Goal: Transaction & Acquisition: Purchase product/service

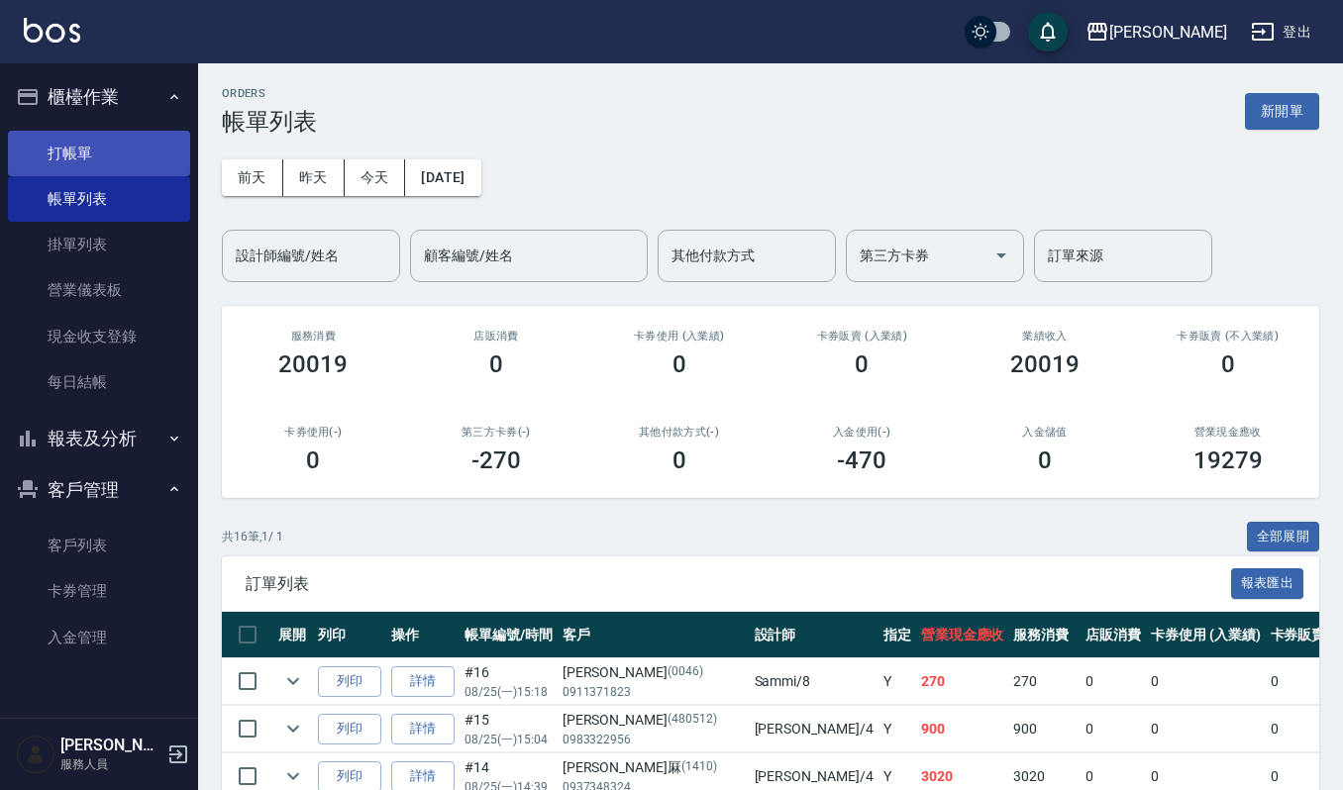
click at [145, 133] on link "打帳單" at bounding box center [99, 154] width 182 height 46
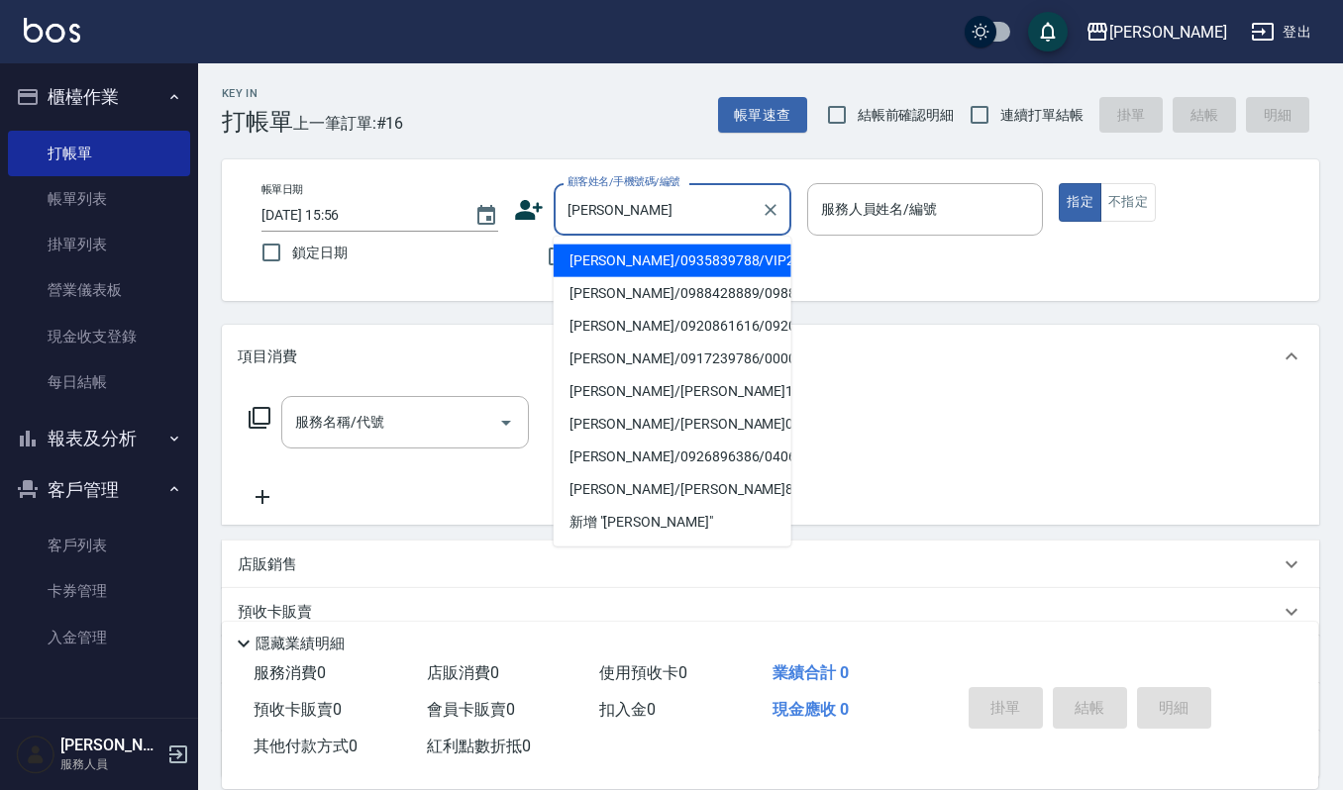
click at [730, 270] on li "[PERSON_NAME]/0935839788/VIP2389" at bounding box center [673, 261] width 238 height 33
type input "[PERSON_NAME]/0935839788/VIP2389"
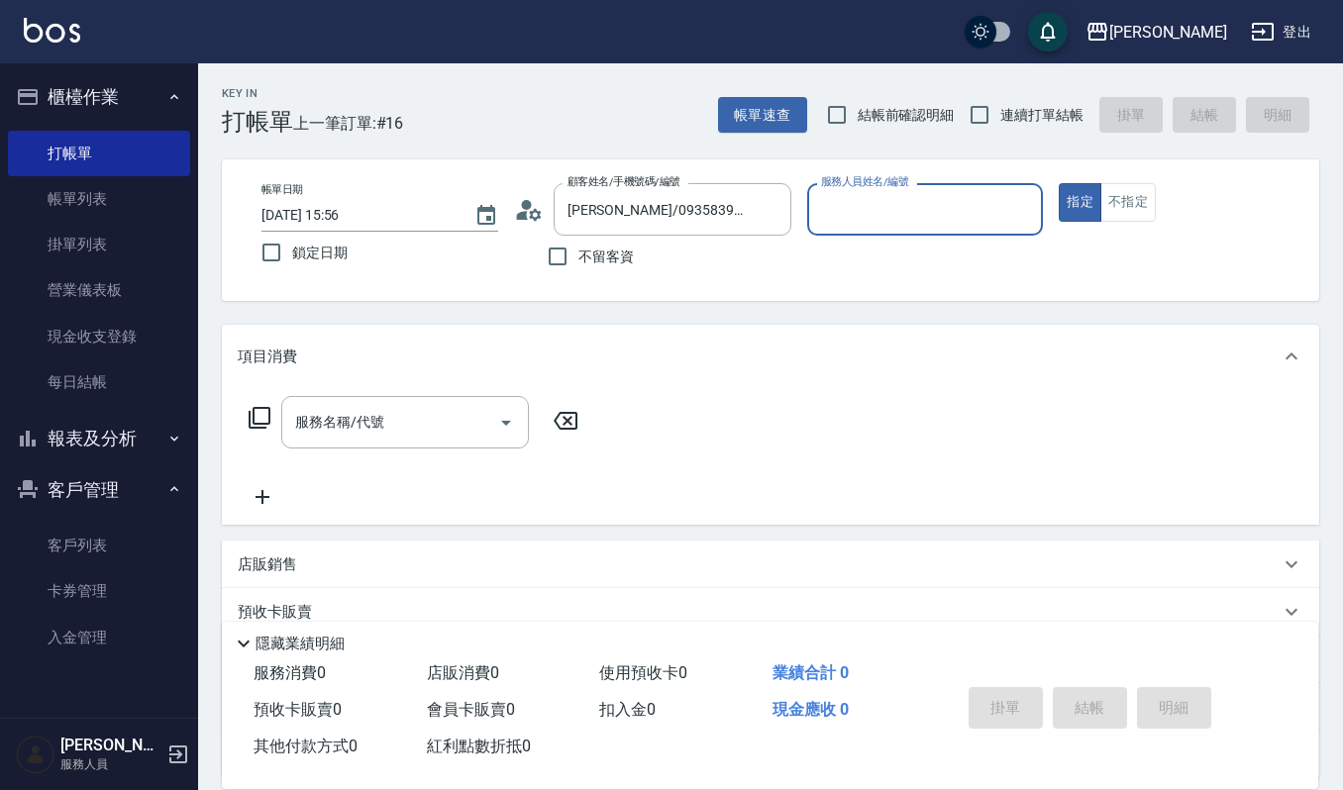
click at [897, 216] on input "服務人員姓名/編號" at bounding box center [925, 209] width 219 height 35
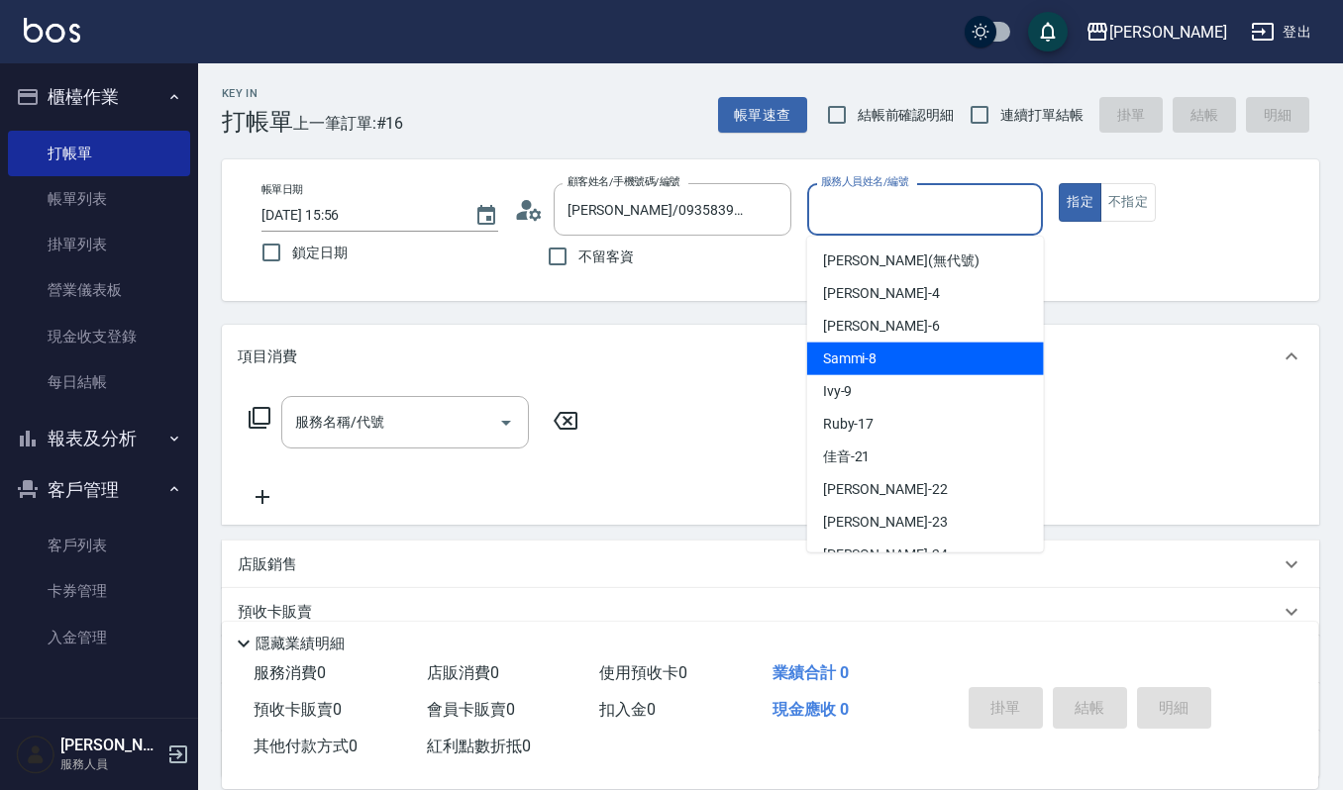
click at [880, 347] on div "Sammi -8" at bounding box center [925, 359] width 237 height 33
type input "Sammi-8"
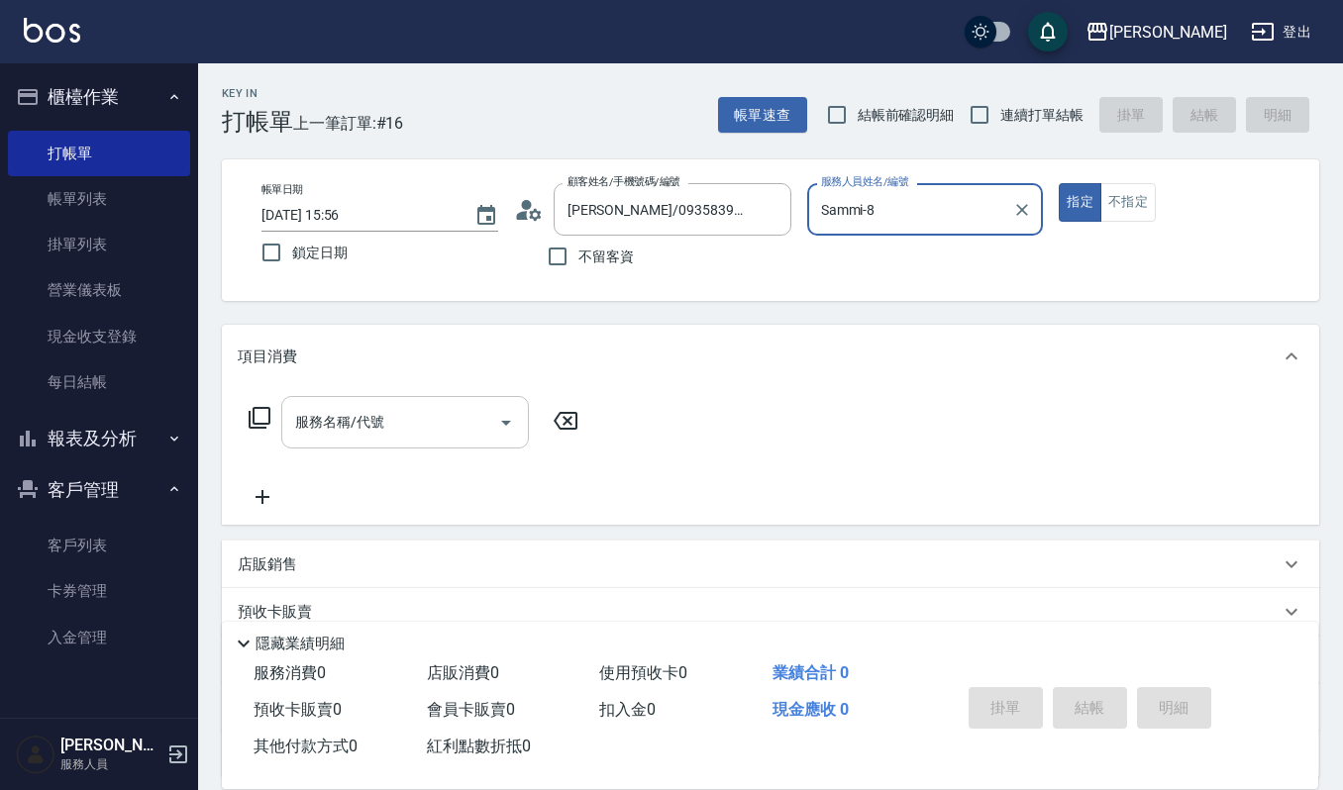
click at [392, 424] on input "服務名稱/代號" at bounding box center [390, 422] width 200 height 35
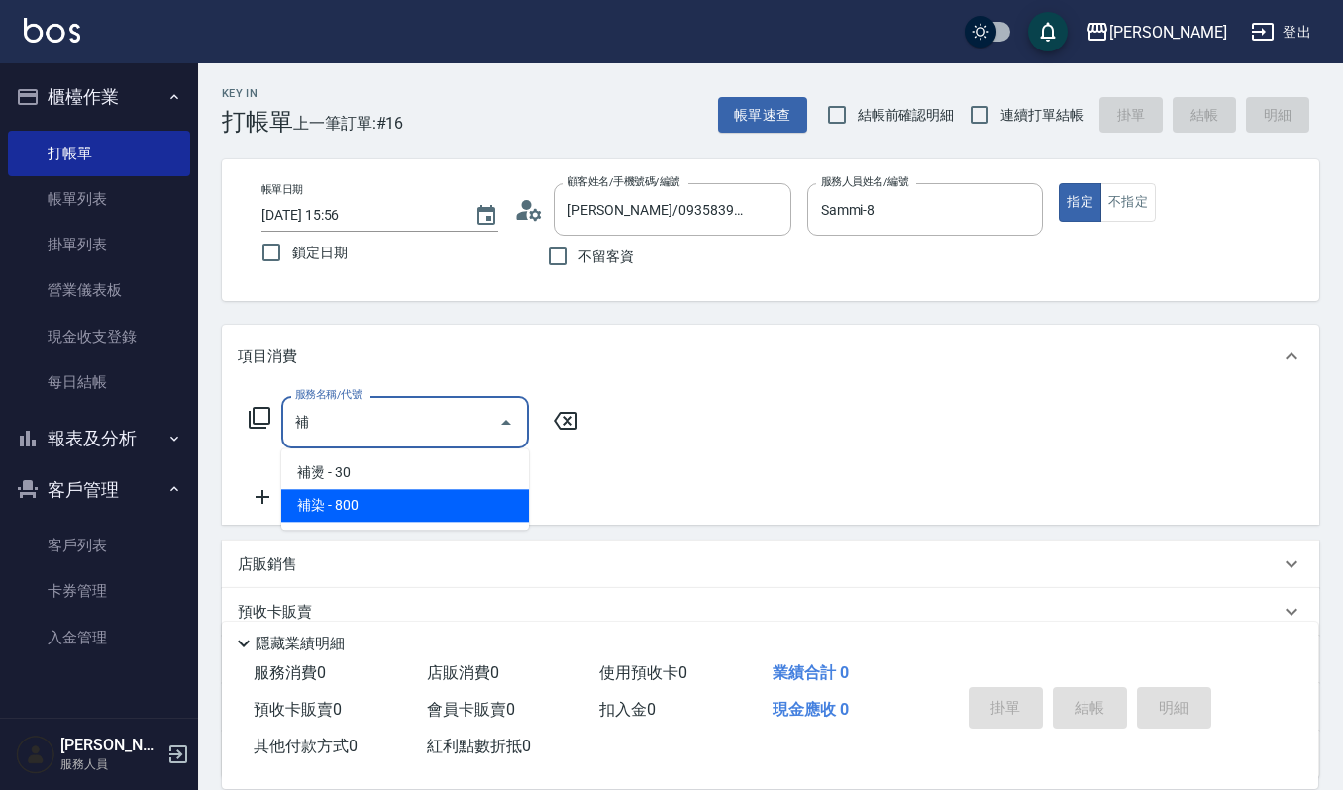
click at [335, 493] on span "補染 - 800" at bounding box center [405, 505] width 248 height 33
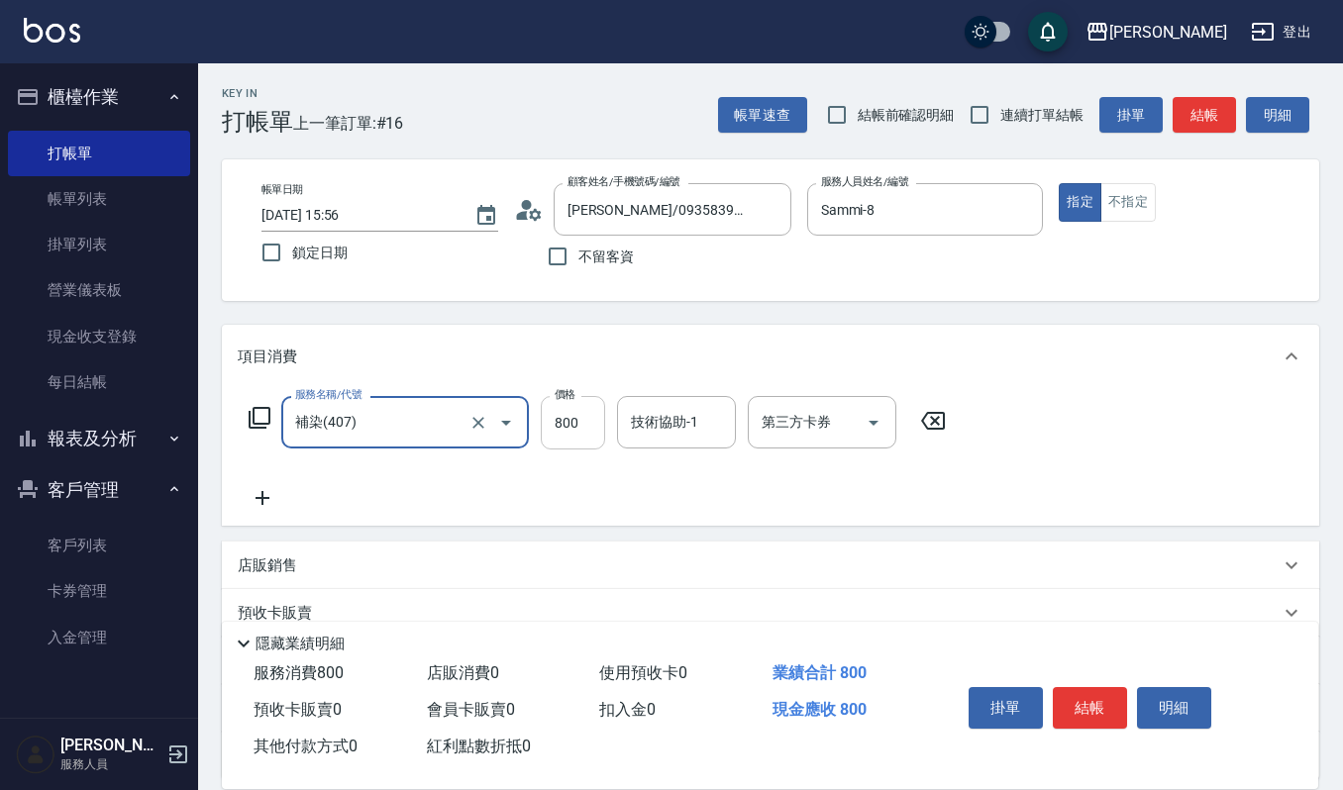
type input "補染(407)"
click at [590, 449] on input "800" at bounding box center [573, 422] width 64 height 53
type input "1200"
click at [650, 422] on input "技術協助-1" at bounding box center [676, 422] width 101 height 35
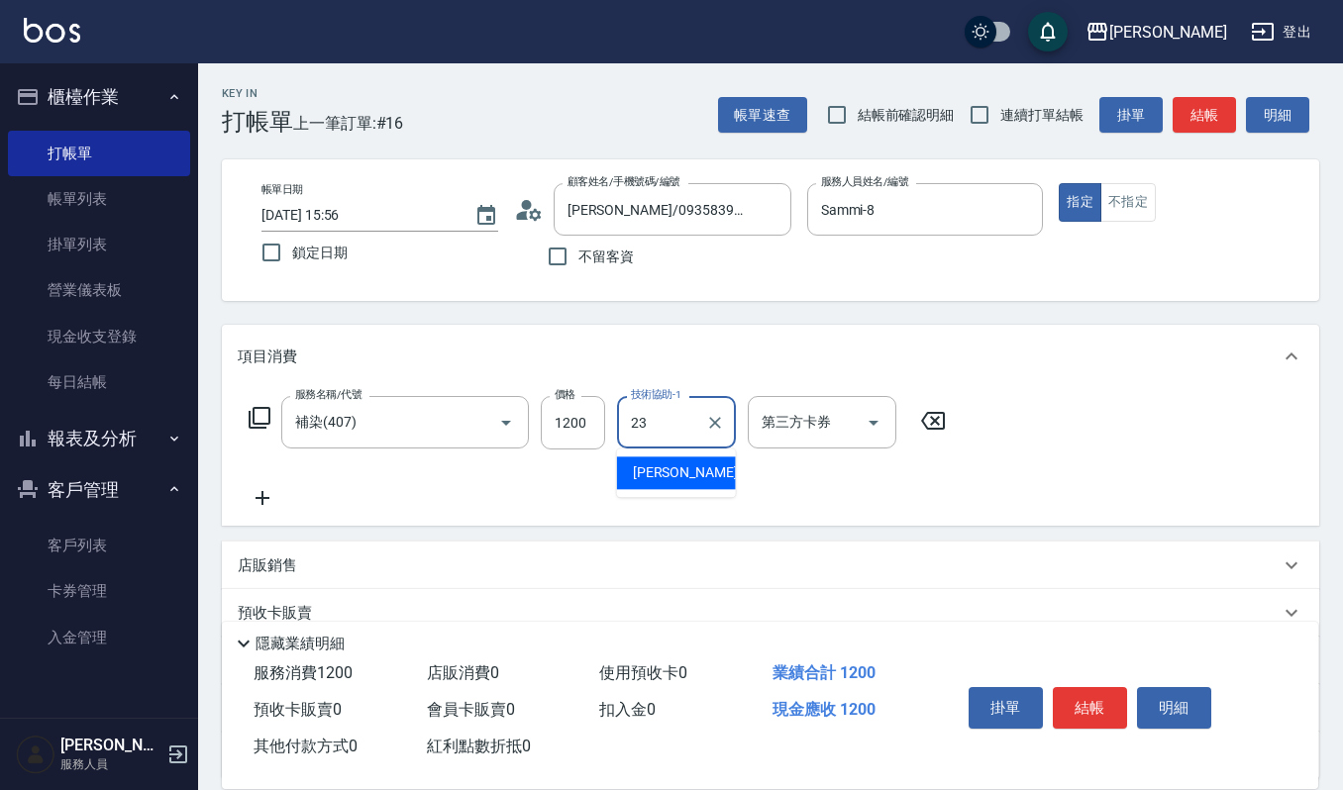
type input "[PERSON_NAME]-23"
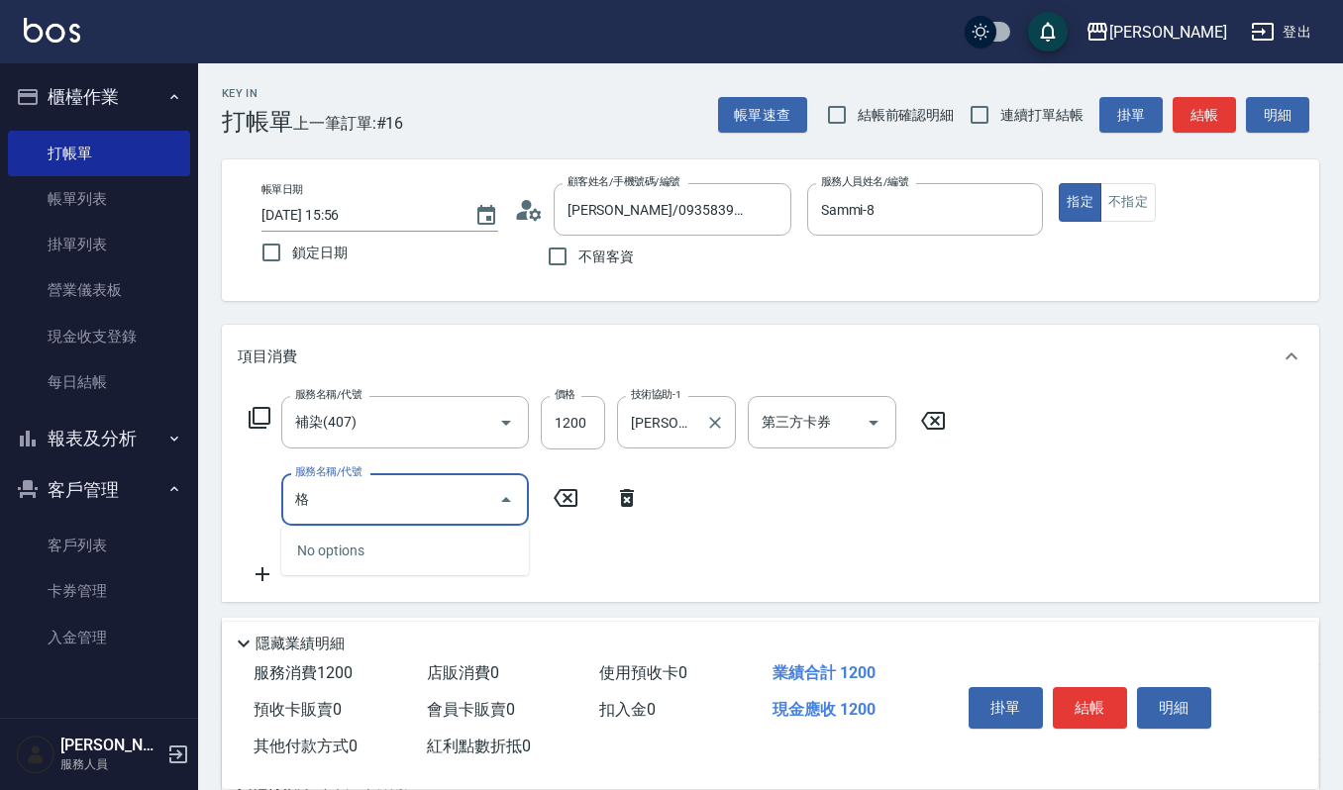
type input "隔"
type input "(雲提)燙染前頭皮防護(518)"
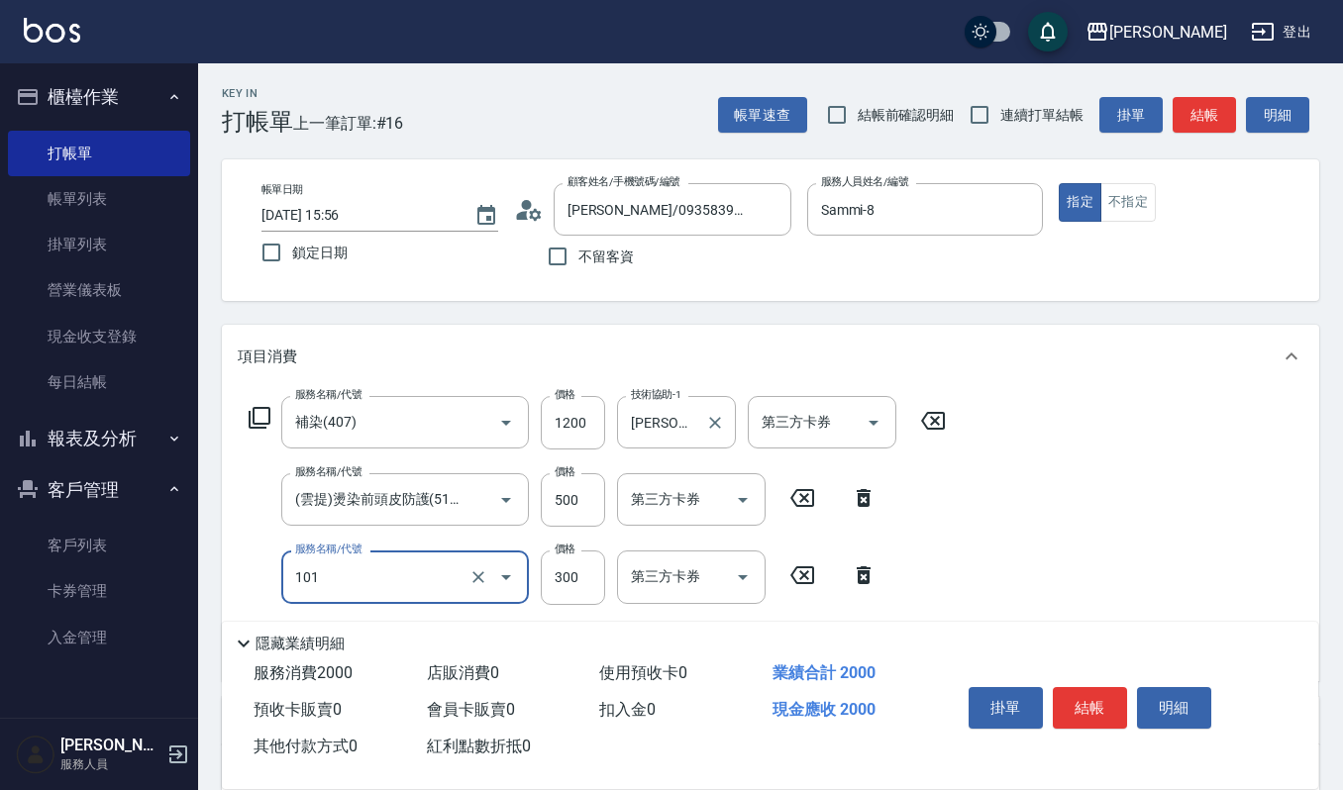
type input "一般洗髮(101)"
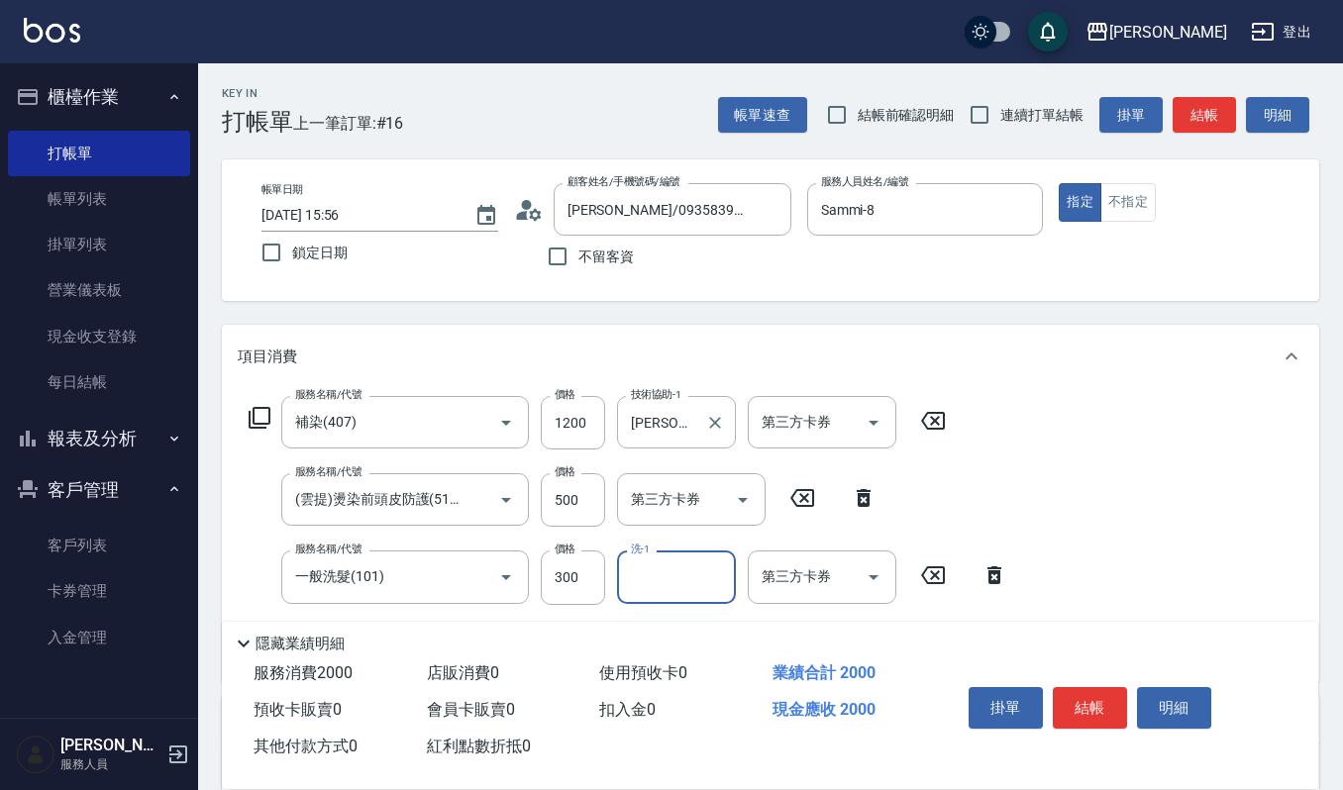
type input "3"
type input "[PERSON_NAME]-23"
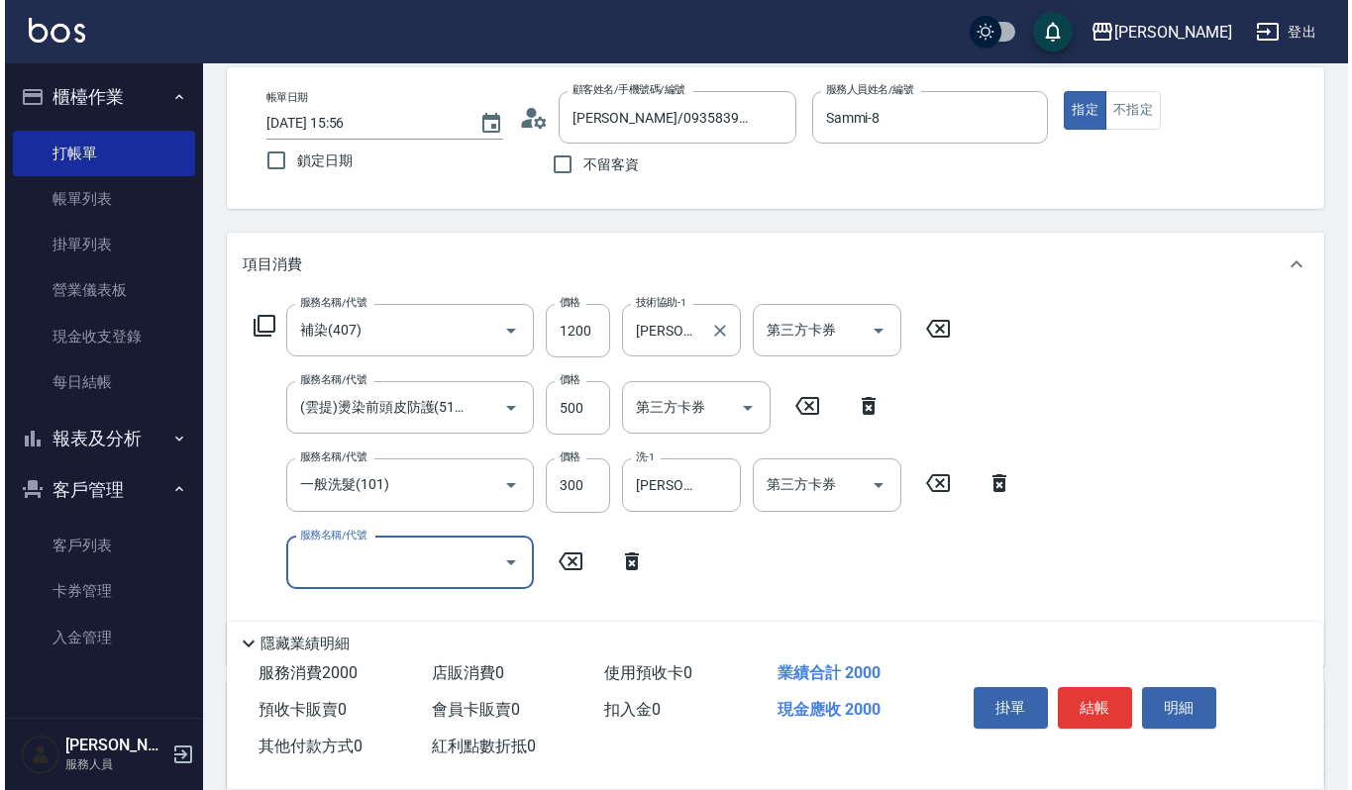
scroll to position [132, 0]
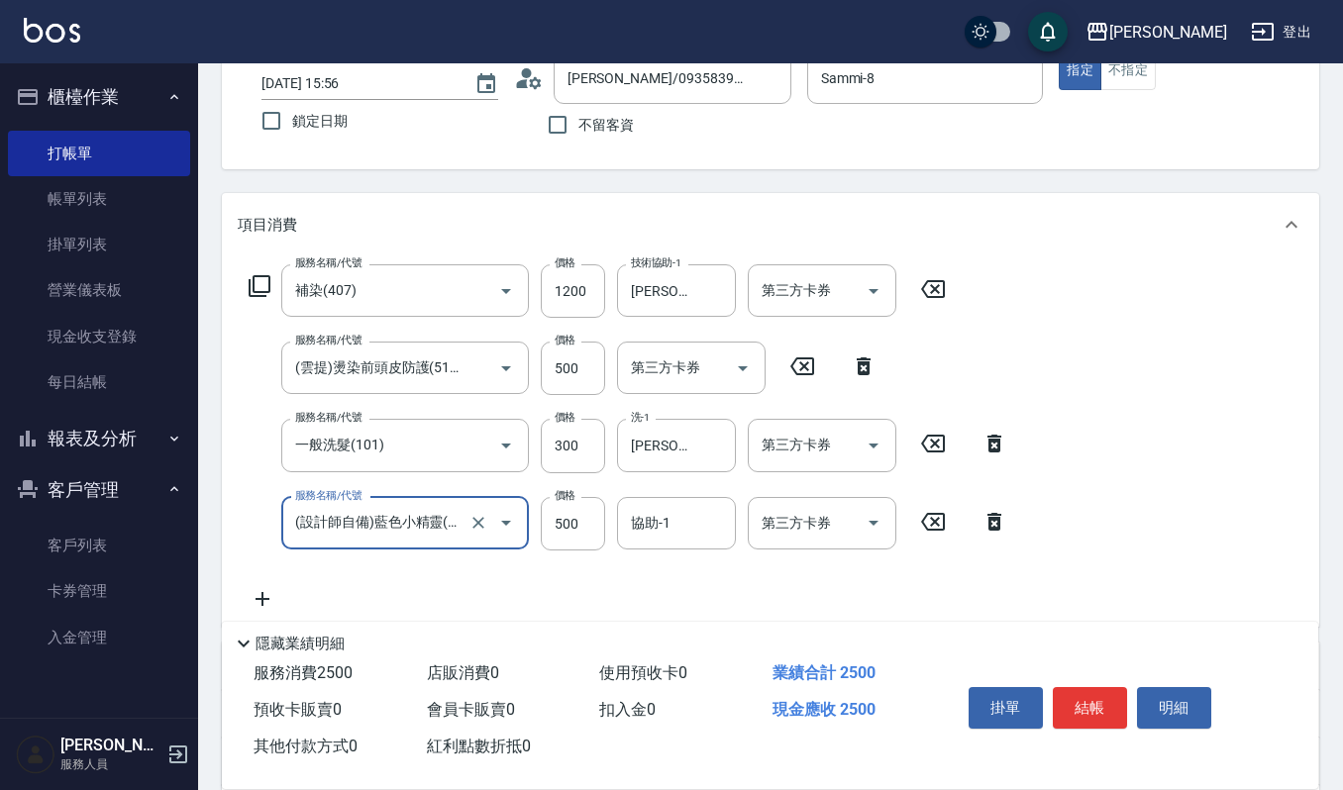
type input "(設計師自備)藍色小精靈(570)"
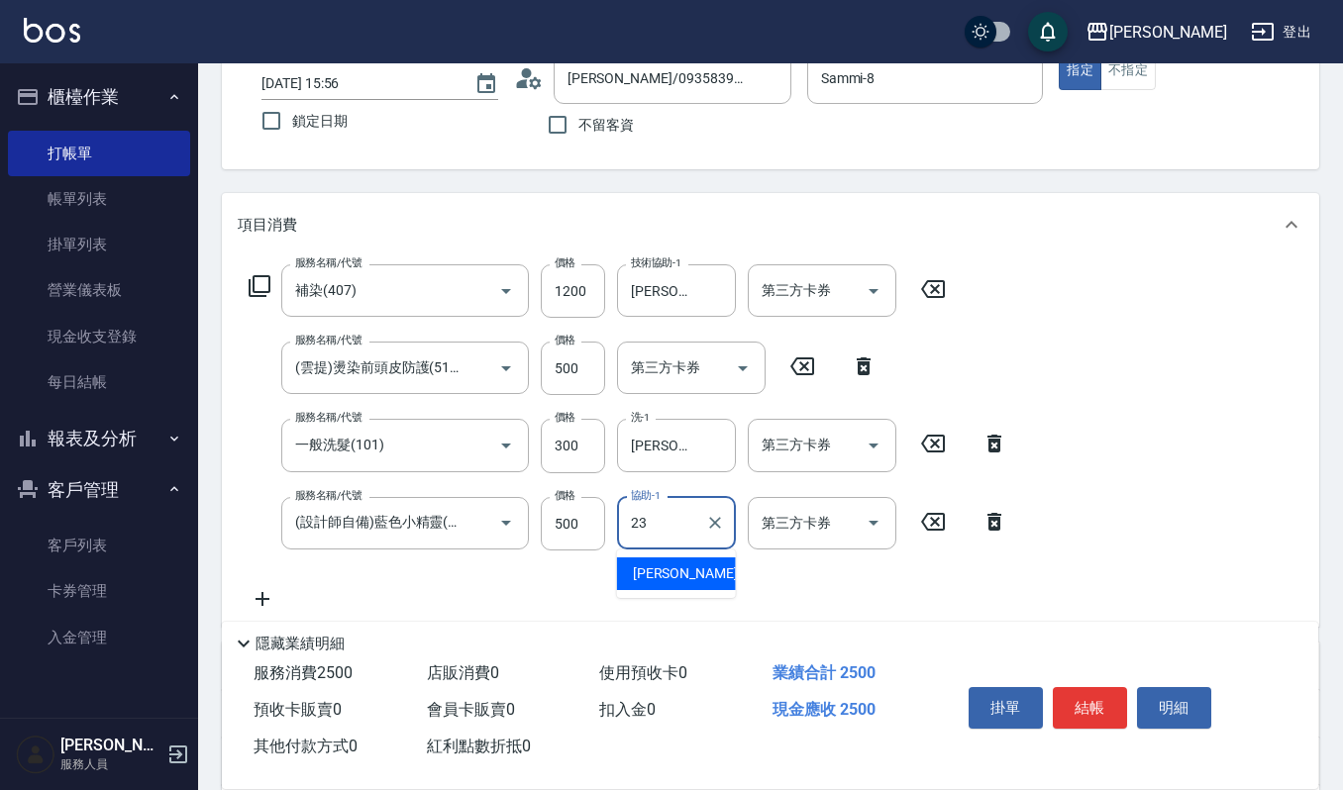
type input "[PERSON_NAME]-23"
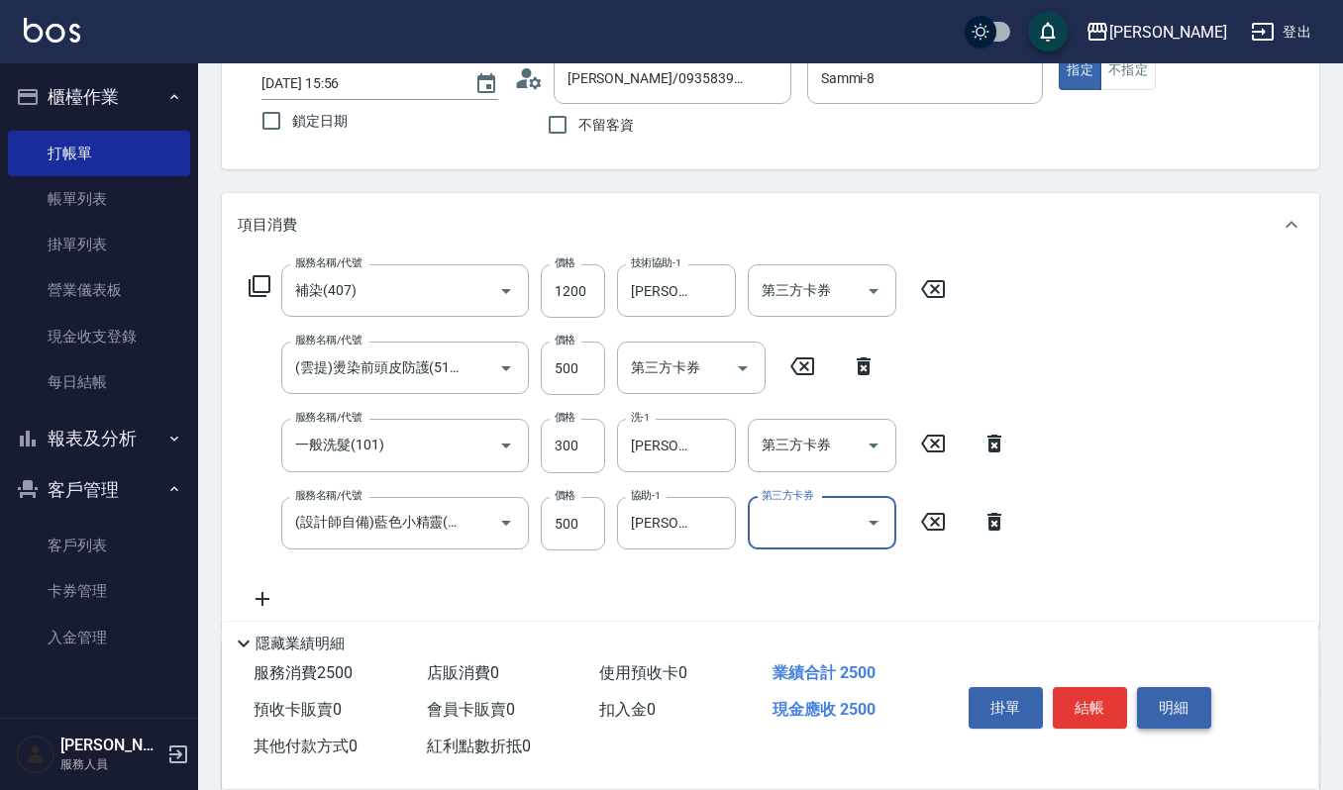
click at [1139, 710] on button "明細" at bounding box center [1174, 708] width 74 height 42
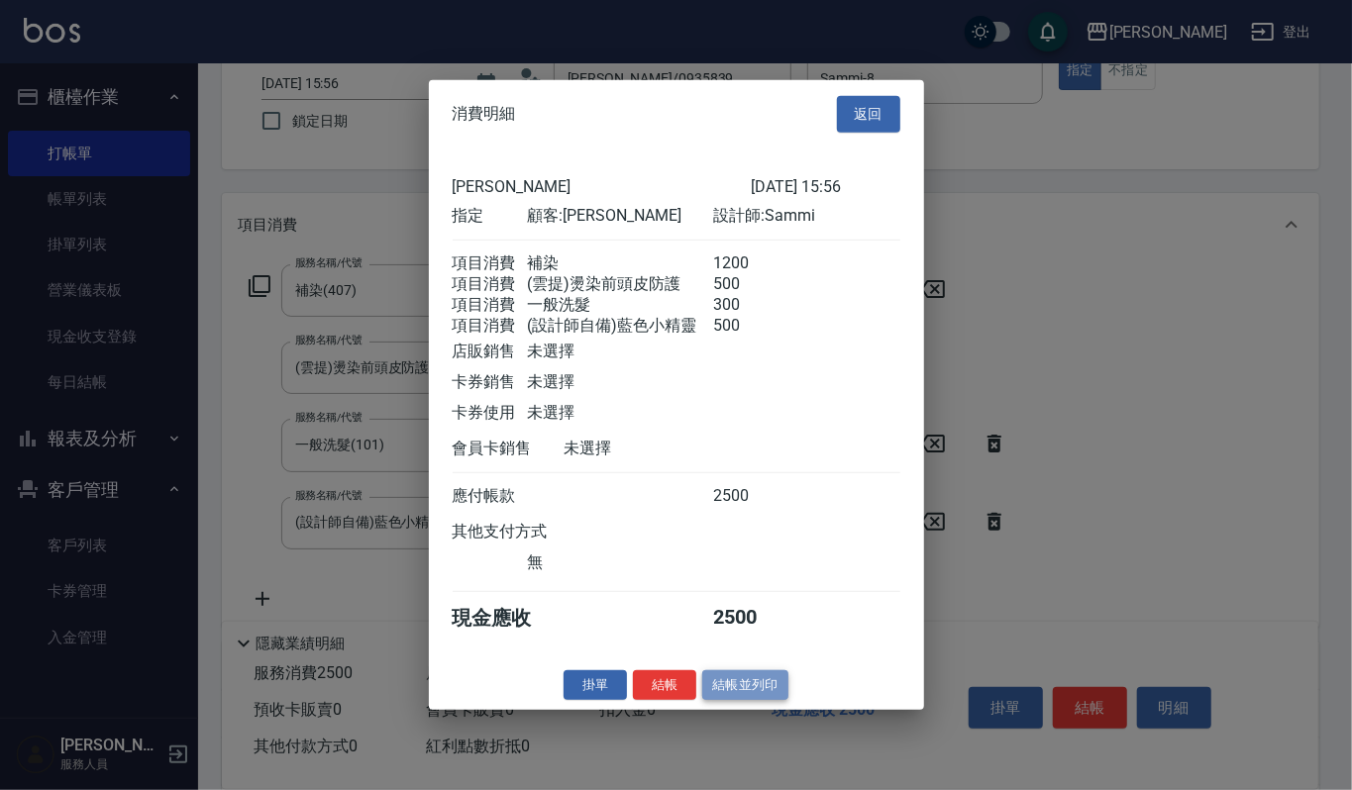
click at [727, 686] on button "結帳並列印" at bounding box center [745, 684] width 86 height 31
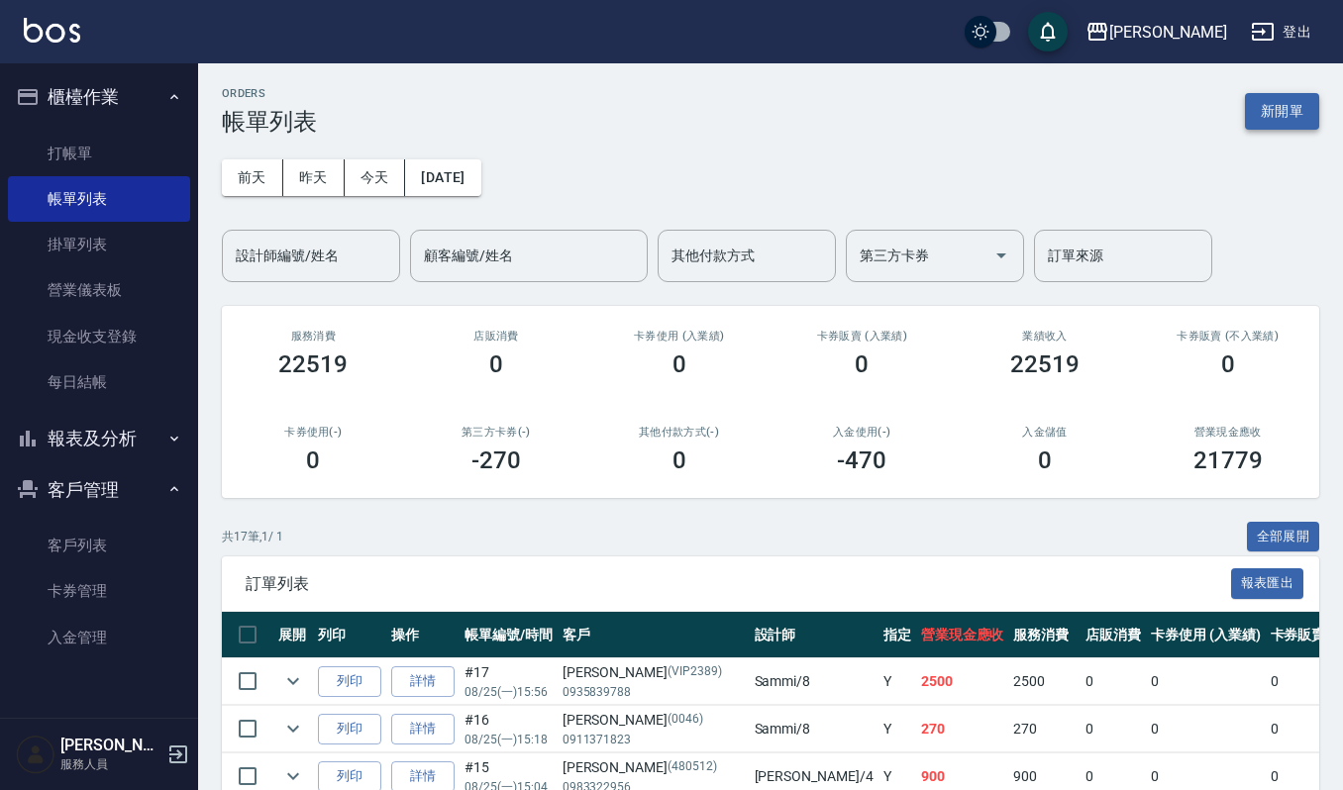
click at [1250, 97] on button "新開單" at bounding box center [1282, 111] width 74 height 37
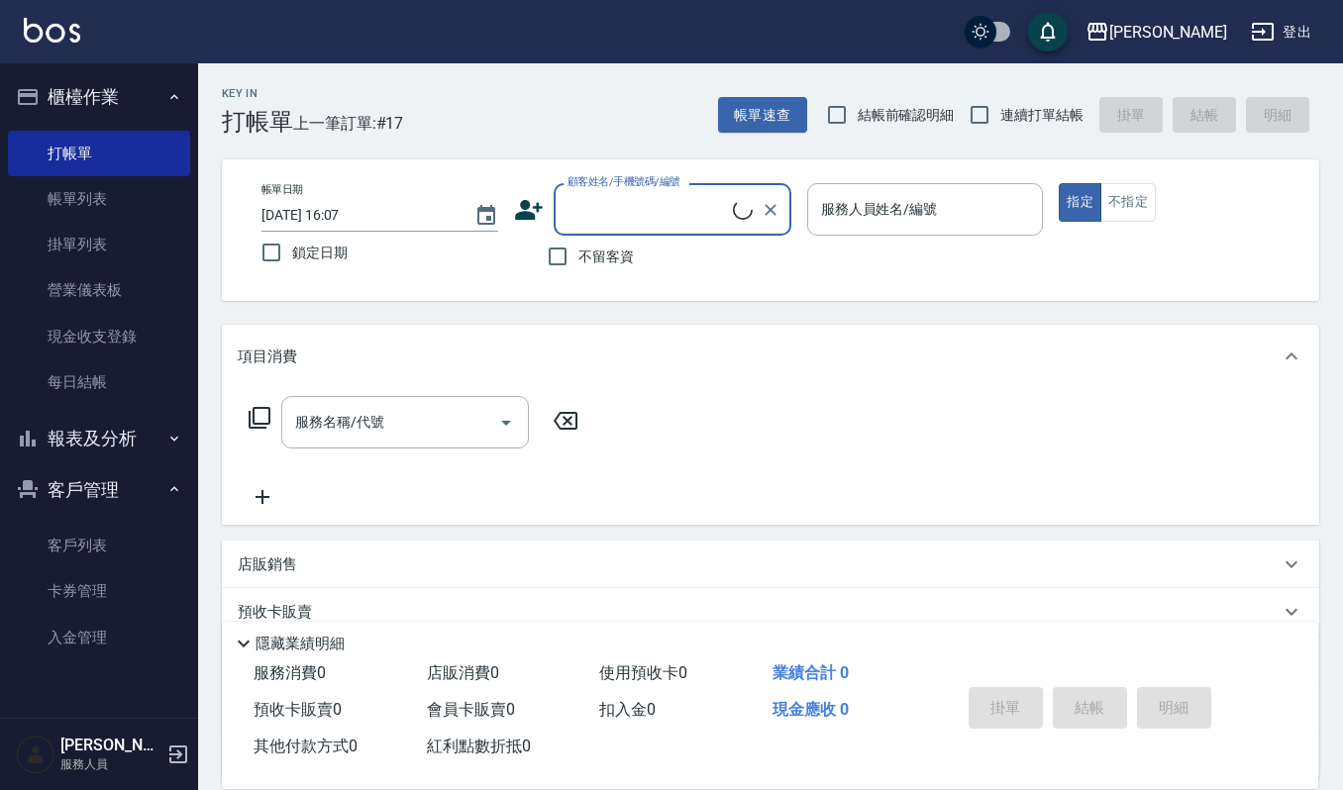
click at [545, 282] on div "帳單日期 [DATE] 16:07 鎖定日期 顧客姓名/手機號碼/編號 顧客姓名/手機號碼/編號 不留客資 服務人員姓名/編號 服務人員姓名/編號 指定 不指定" at bounding box center [770, 230] width 1097 height 142
click at [551, 265] on input "不留客資" at bounding box center [558, 257] width 42 height 42
checkbox input "true"
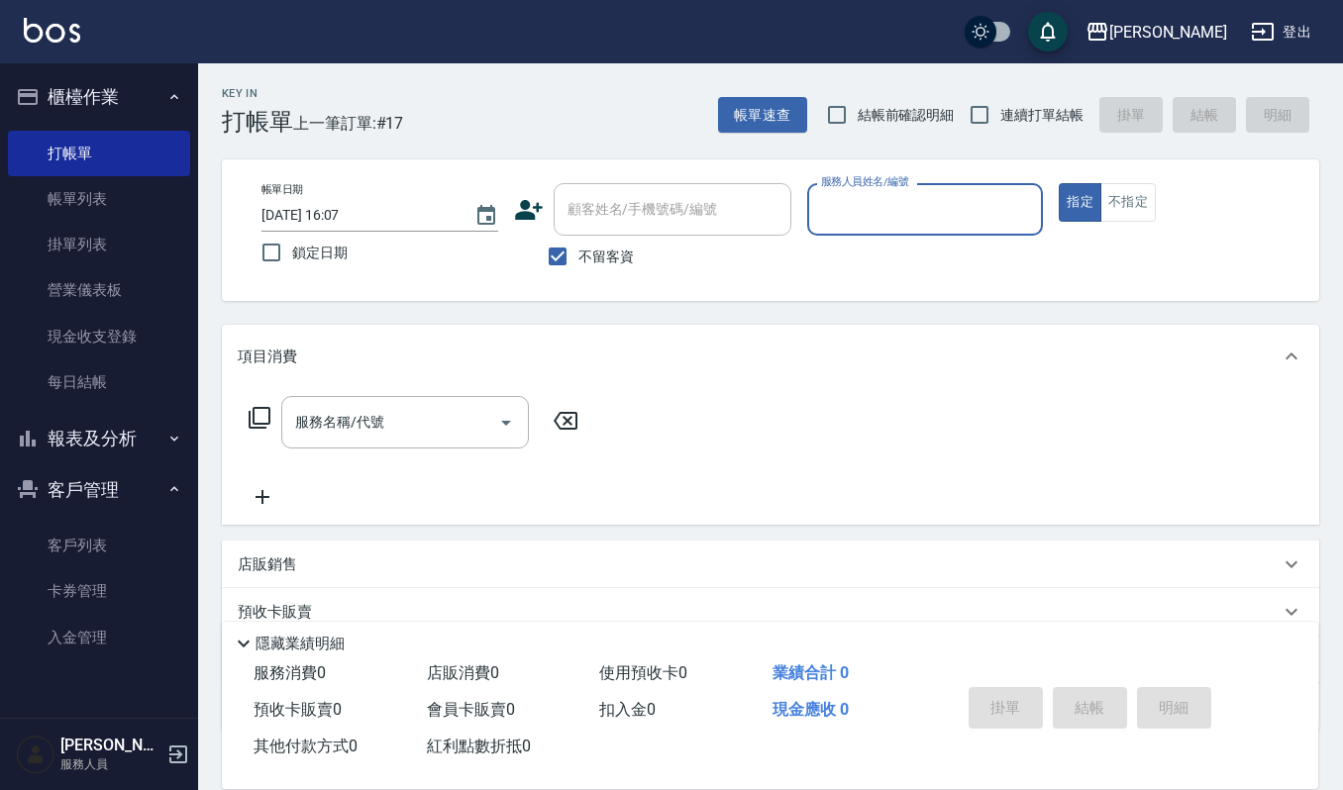
click at [921, 227] on div "服務人員姓名/編號" at bounding box center [925, 209] width 237 height 52
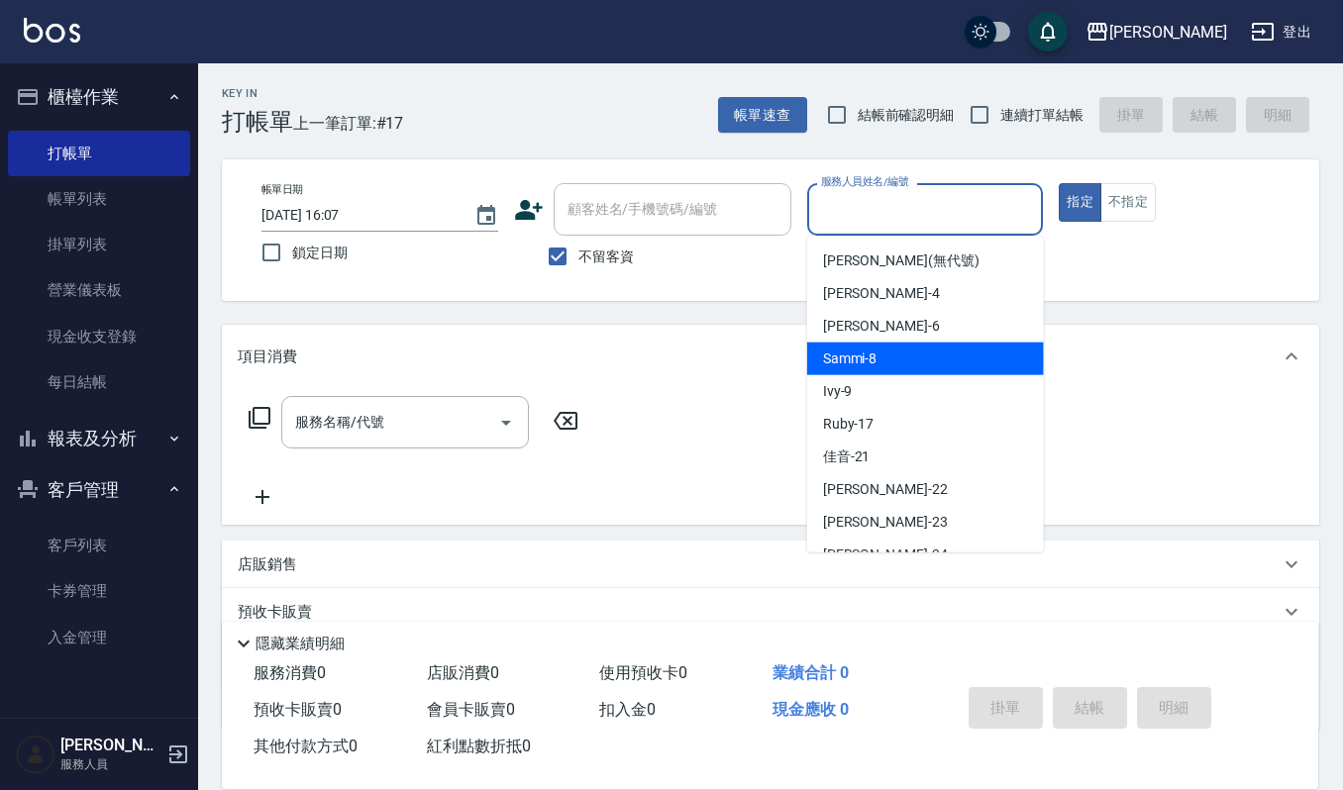
click at [881, 343] on div "Sammi -8" at bounding box center [925, 359] width 237 height 33
type input "Sammi-8"
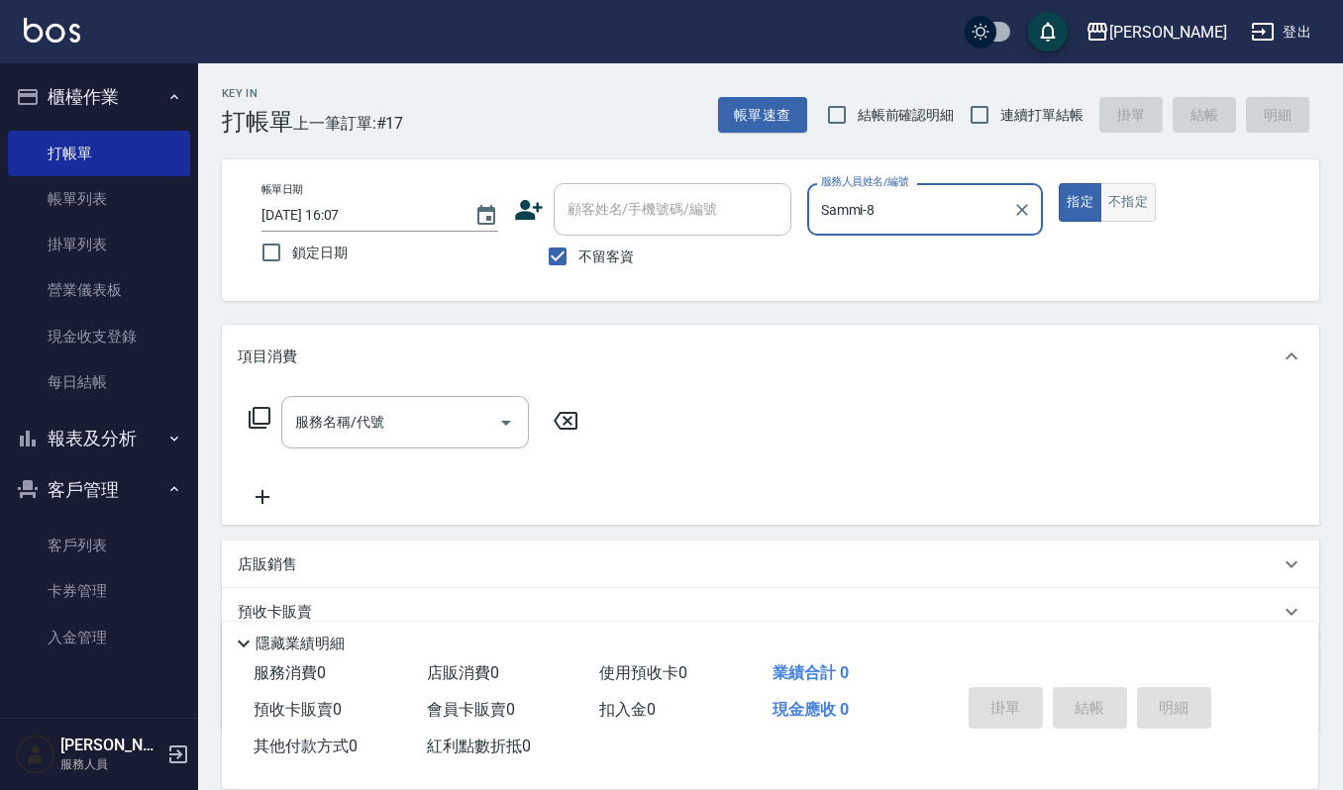
click at [1126, 191] on button "不指定" at bounding box center [1127, 202] width 55 height 39
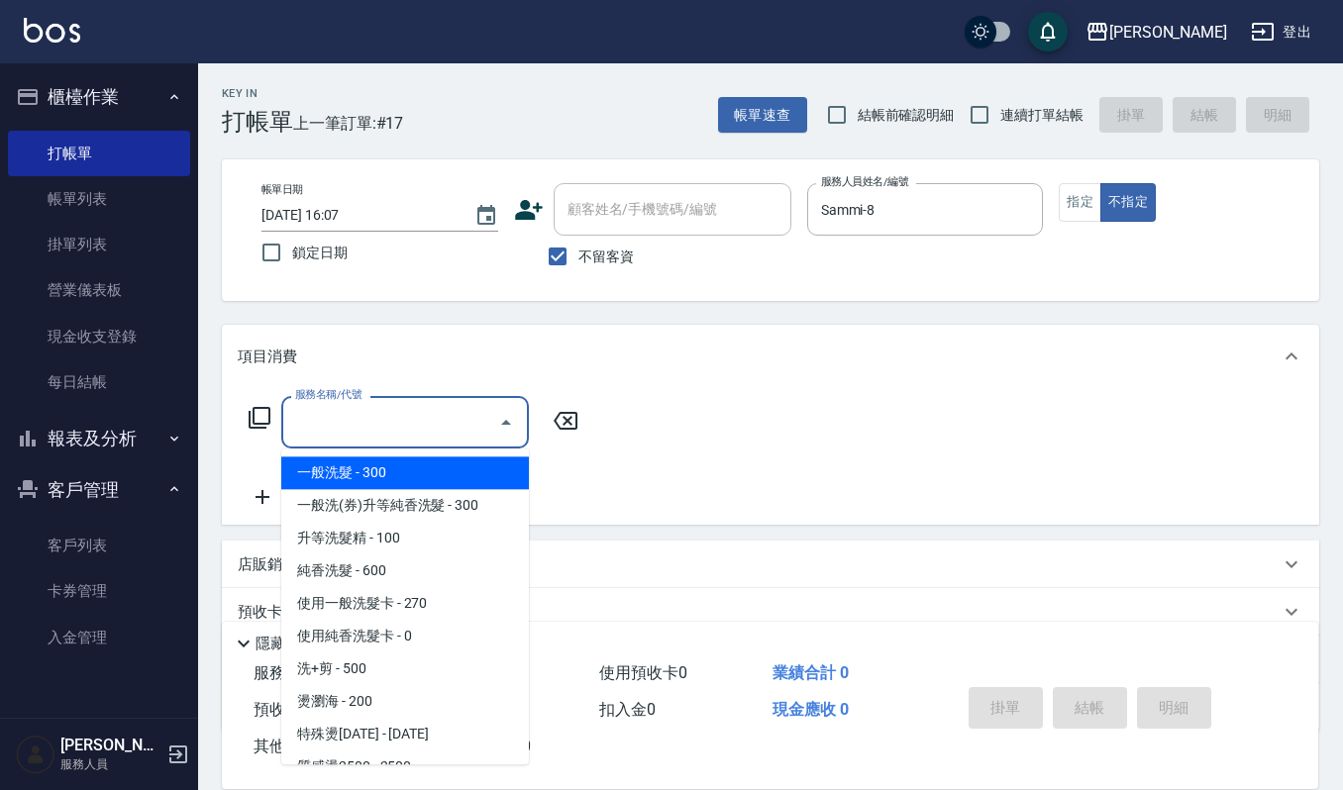
click at [463, 422] on input "服務名稱/代號" at bounding box center [390, 422] width 200 height 35
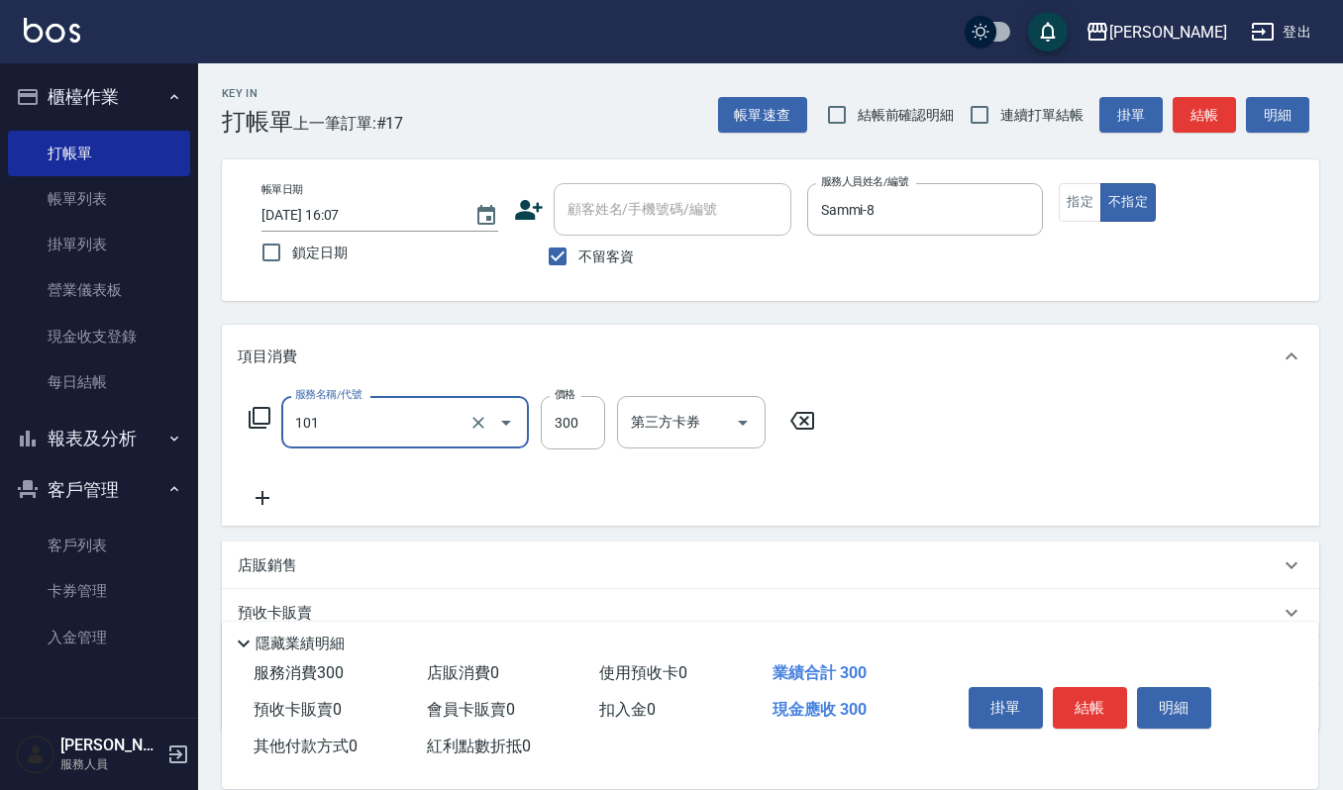
type input "一般洗髮(101)"
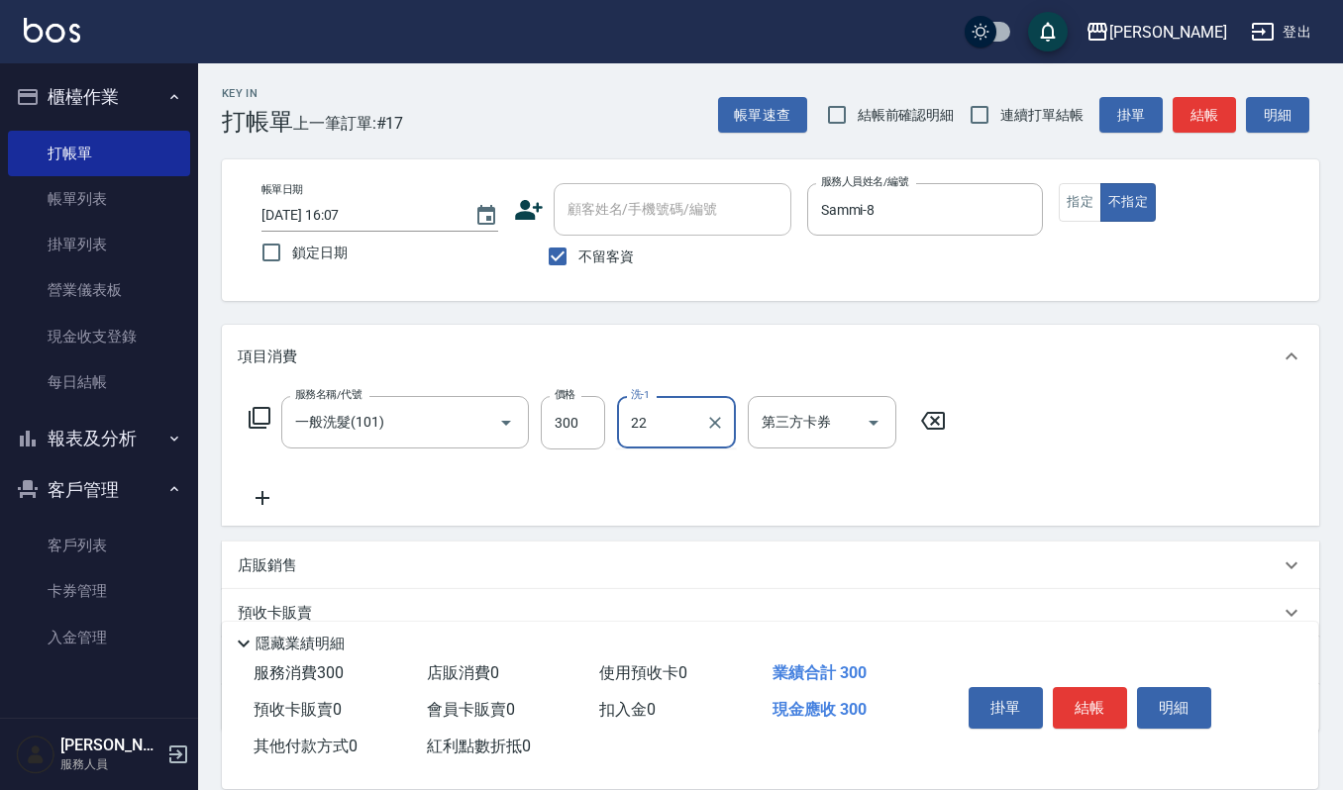
type input "宜芳-22"
click at [1058, 703] on button "結帳" at bounding box center [1090, 708] width 74 height 42
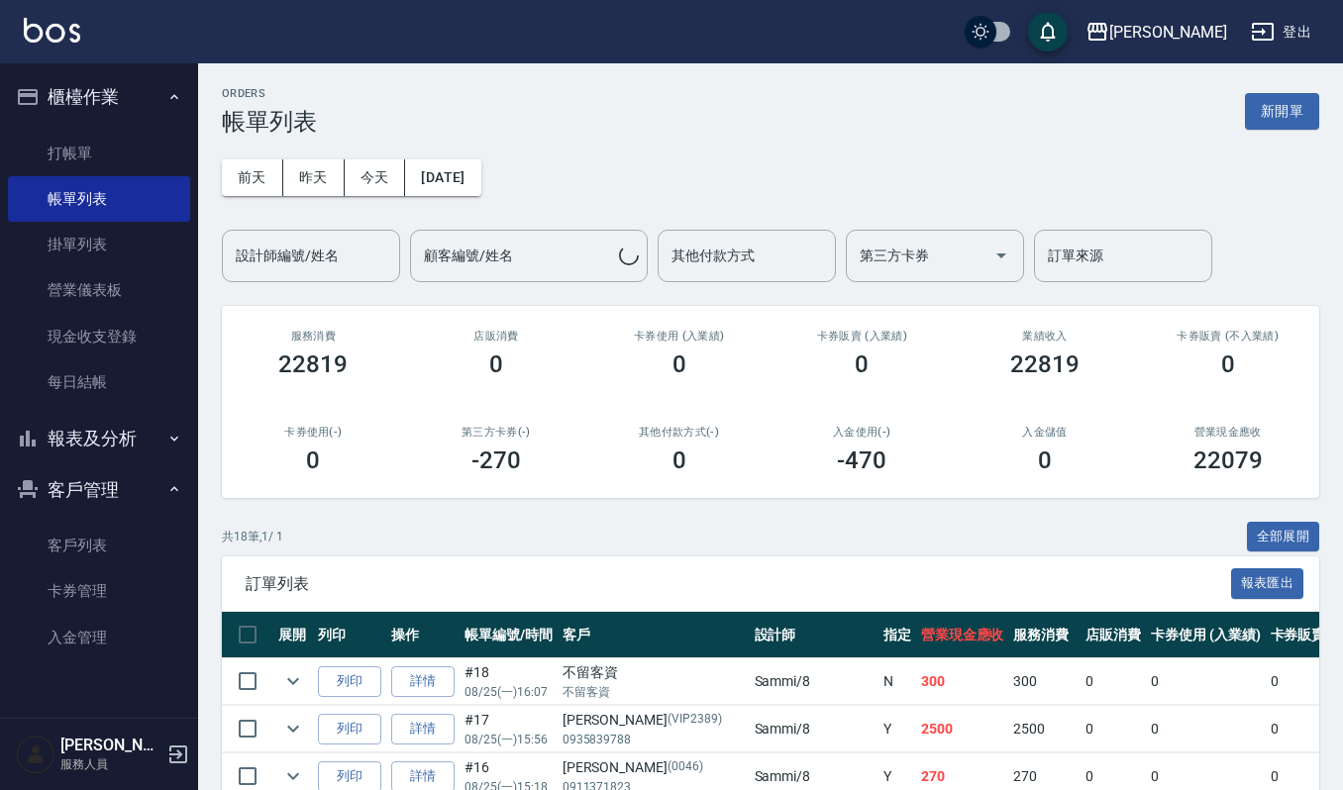
click at [723, 522] on div "共 18 筆, 1 / 1 全部展開" at bounding box center [770, 537] width 1097 height 31
